Goal: Information Seeking & Learning: Check status

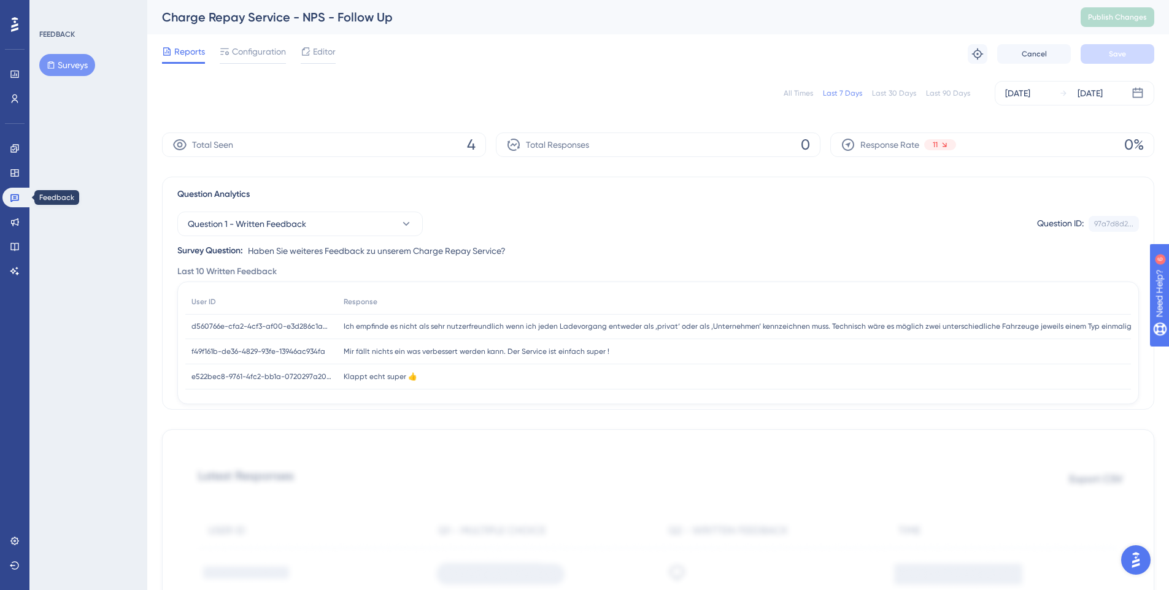
click at [11, 199] on icon at bounding box center [14, 198] width 9 height 8
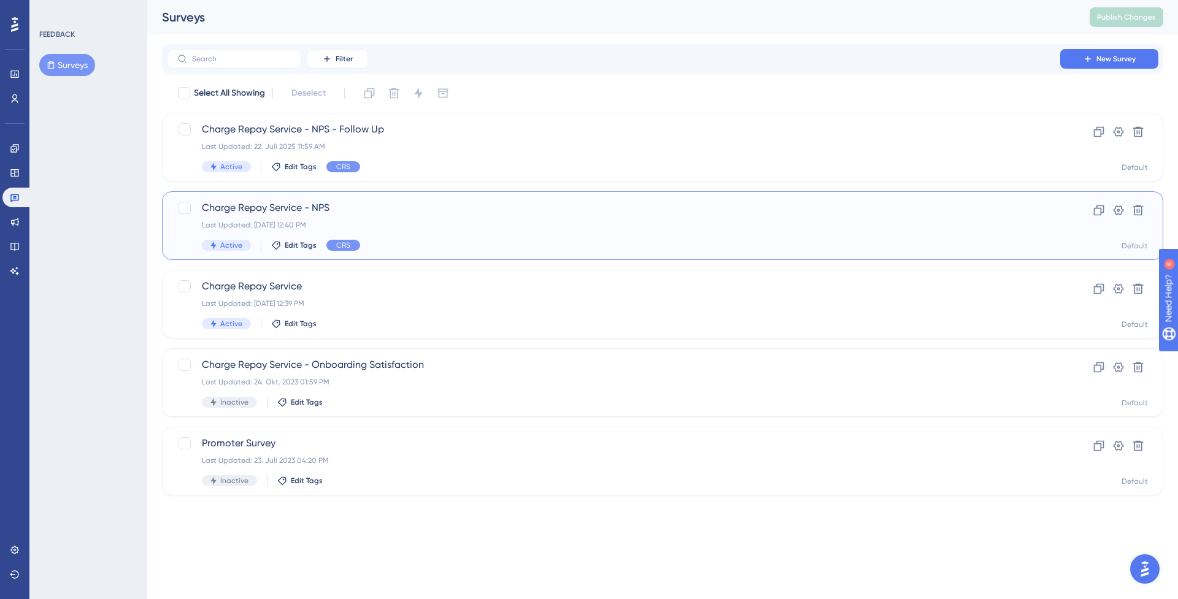
click at [290, 206] on span "Charge Repay Service - NPS" at bounding box center [613, 208] width 823 height 15
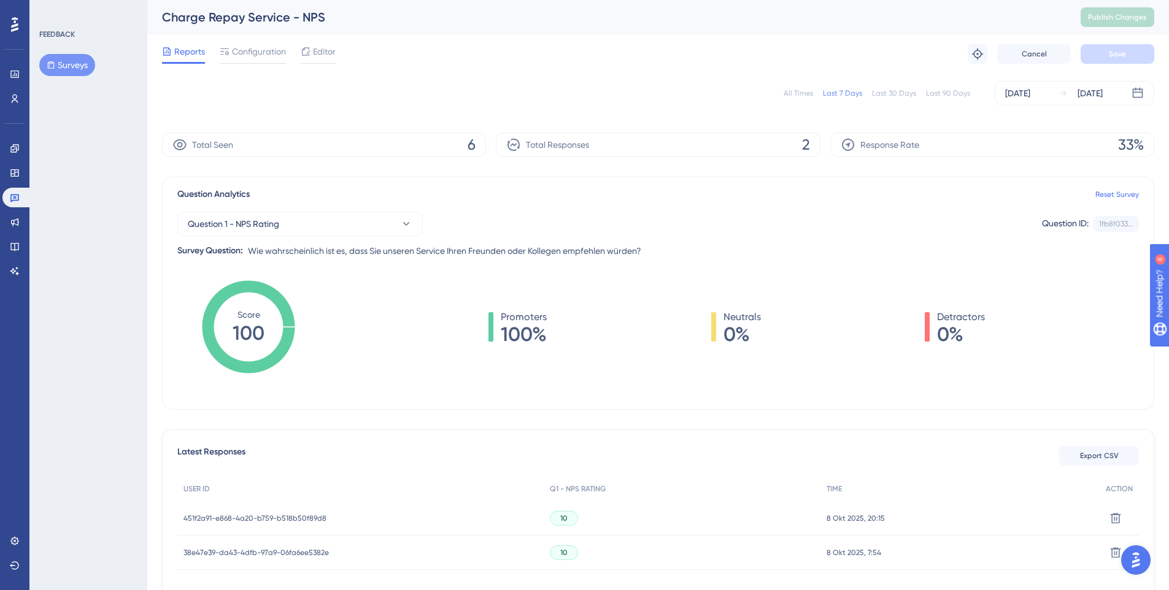
click at [807, 94] on div "All Times" at bounding box center [797, 93] width 29 height 10
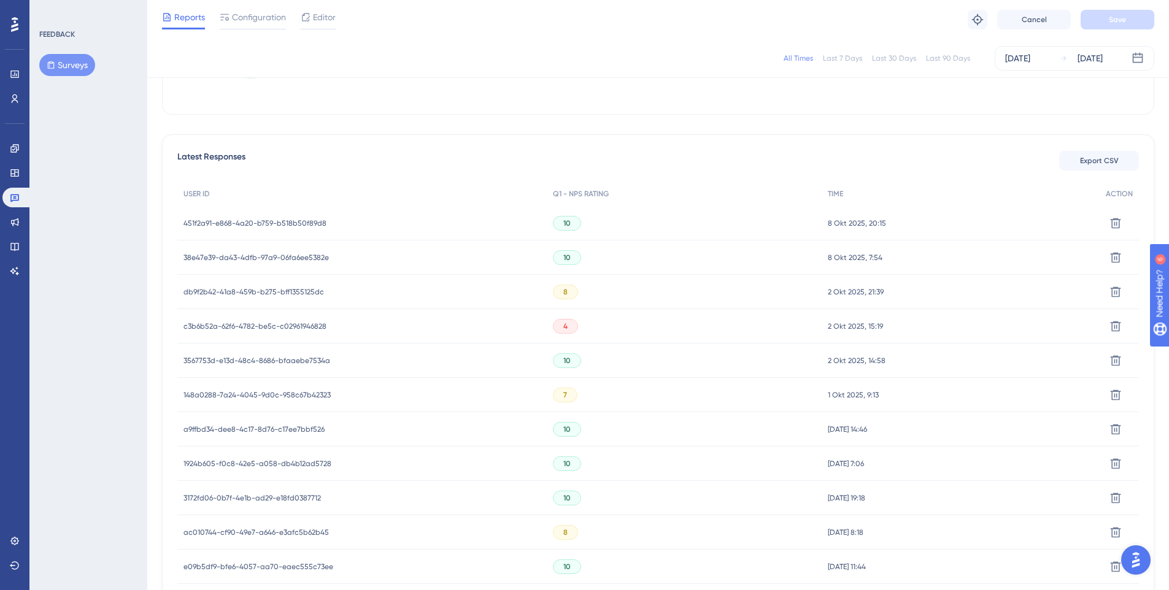
scroll to position [0, 6]
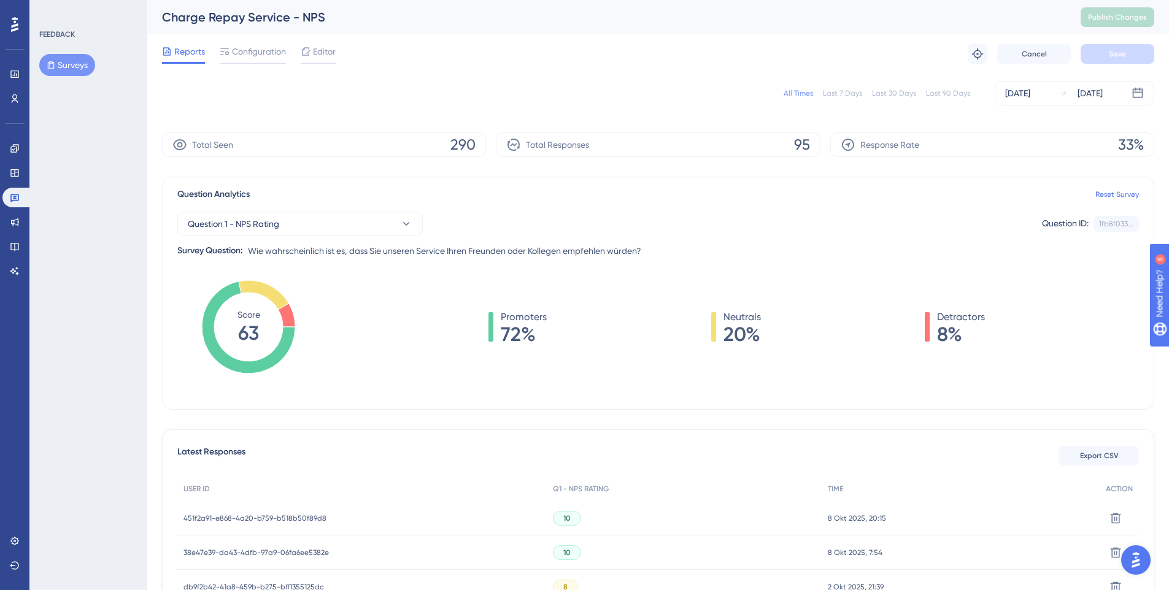
click at [616, 81] on div "All Times Last 7 Days Last 30 Days Last 90 Days Nov 13 2023 Oct 10 2025" at bounding box center [658, 93] width 992 height 25
click at [784, 52] on div "Reports Configuration Editor Troubleshoot Cancel Save" at bounding box center [658, 53] width 992 height 39
click at [19, 199] on icon at bounding box center [15, 198] width 10 height 10
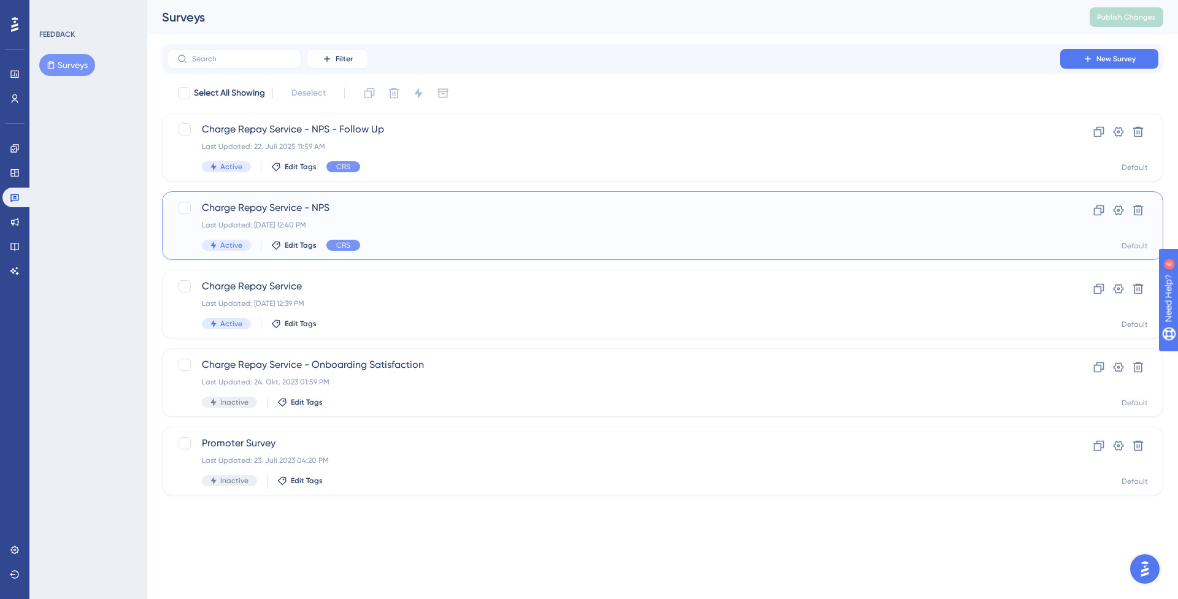
click at [490, 207] on span "Charge Repay Service - NPS" at bounding box center [613, 208] width 823 height 15
